Goal: Task Accomplishment & Management: Complete application form

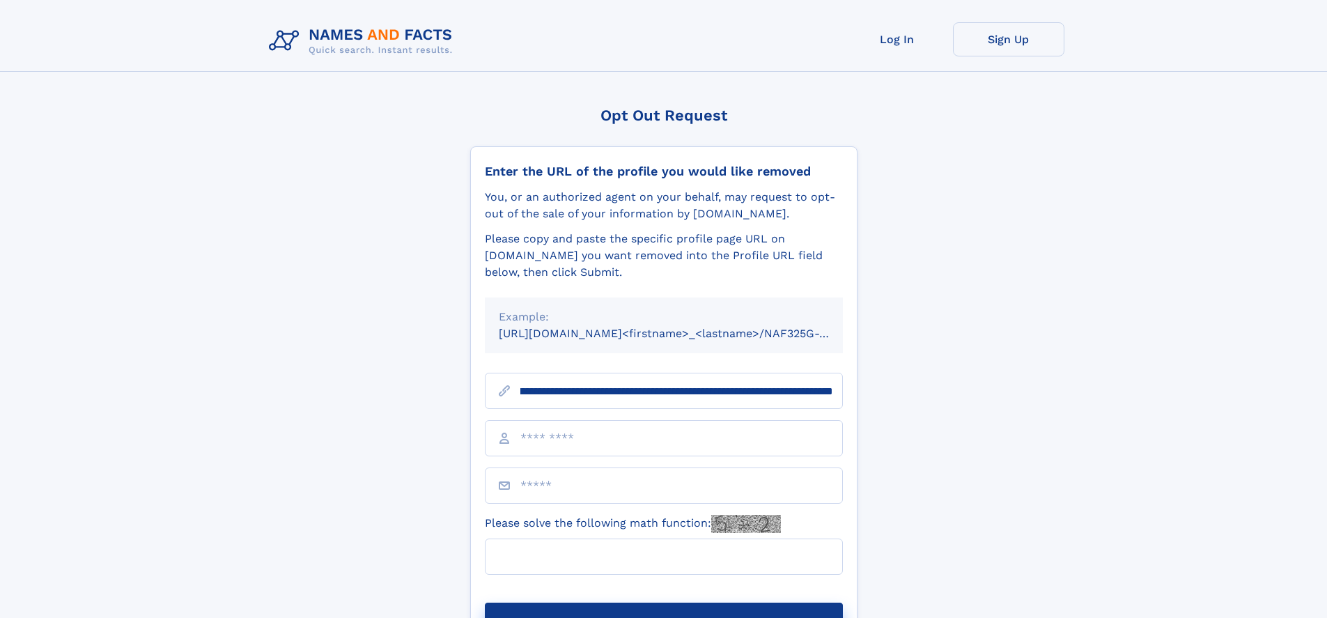
scroll to position [0, 177]
type input "**********"
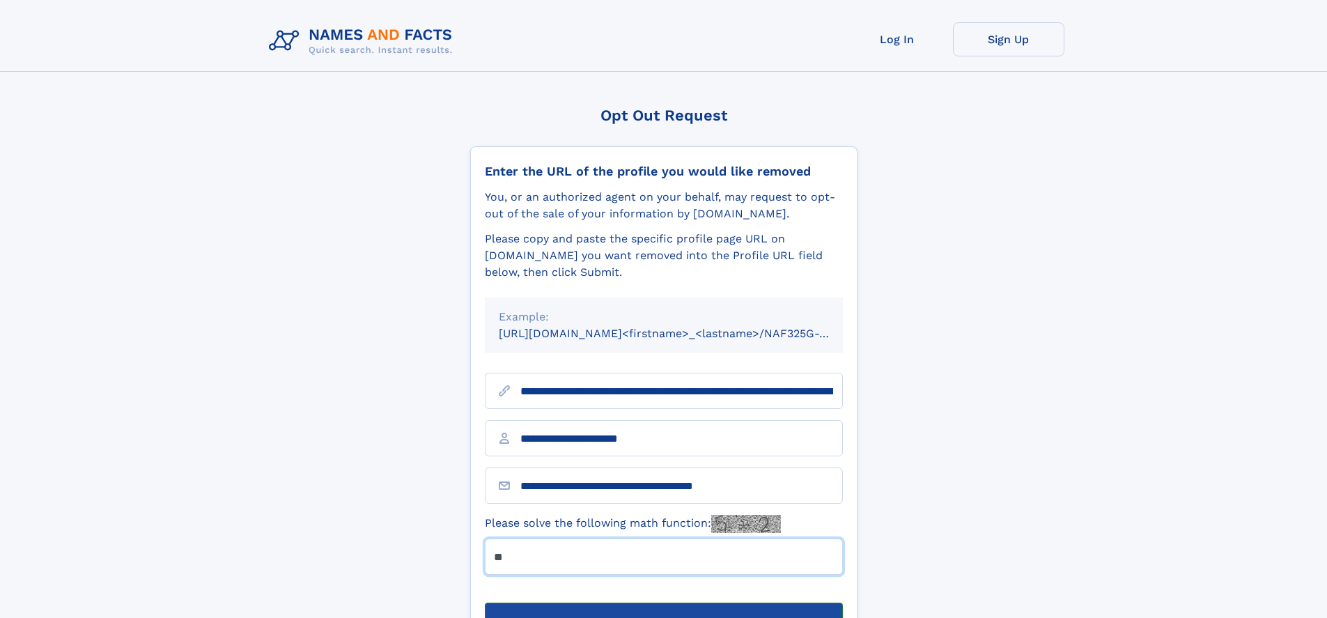
type input "**"
click at [663, 602] on button "Submit Opt Out Request" at bounding box center [664, 624] width 358 height 45
